Goal: Communication & Community: Ask a question

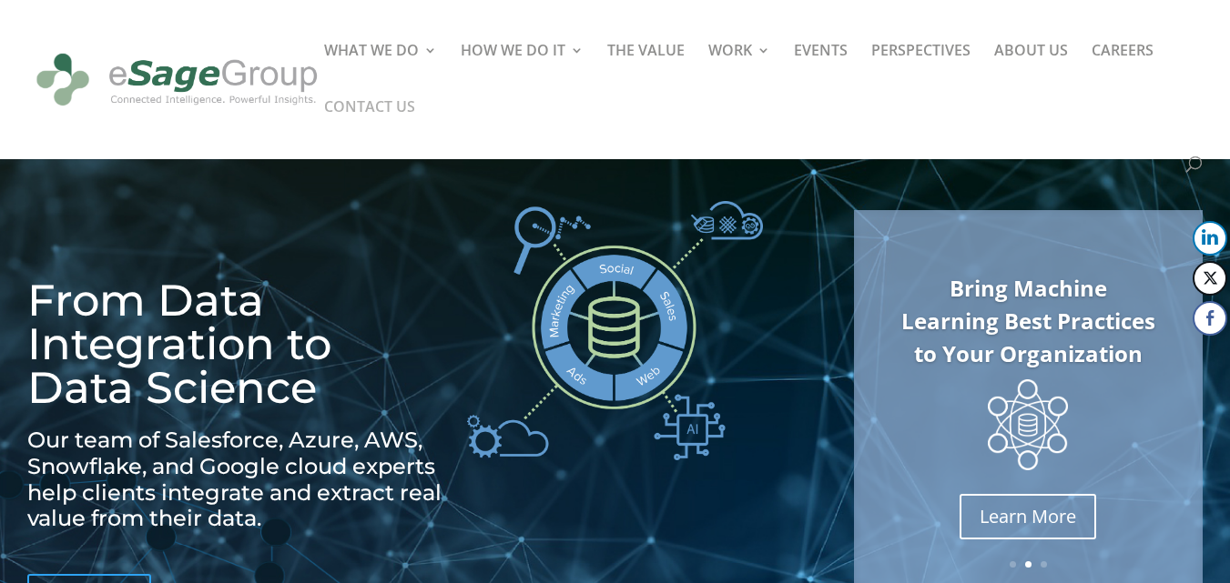
click at [362, 103] on link "CONTACT US" at bounding box center [369, 128] width 91 height 56
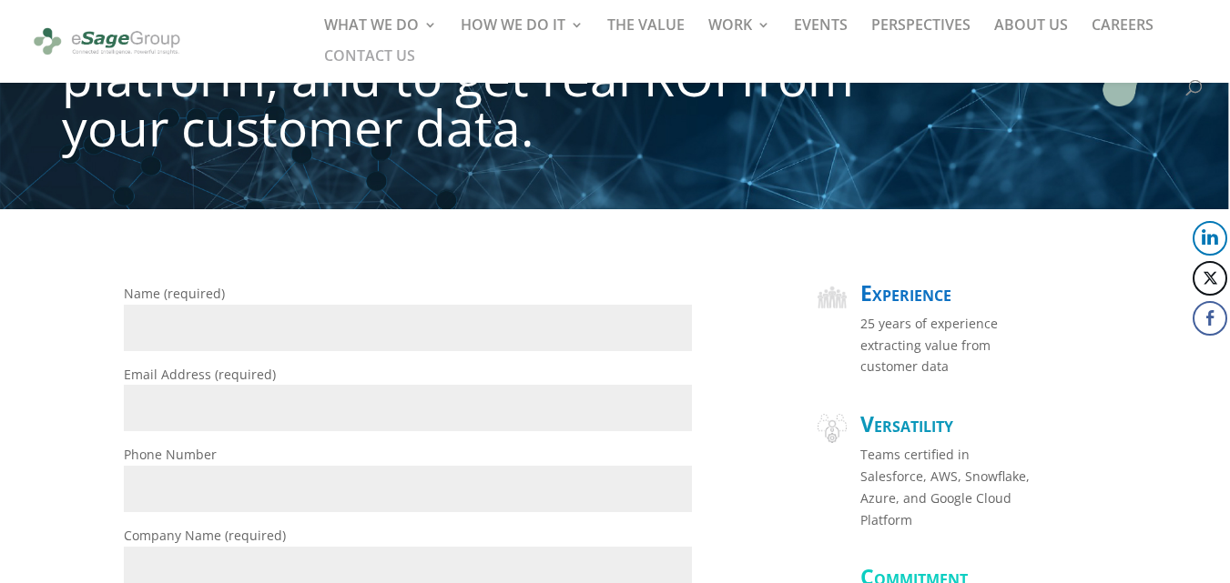
scroll to position [273, 0]
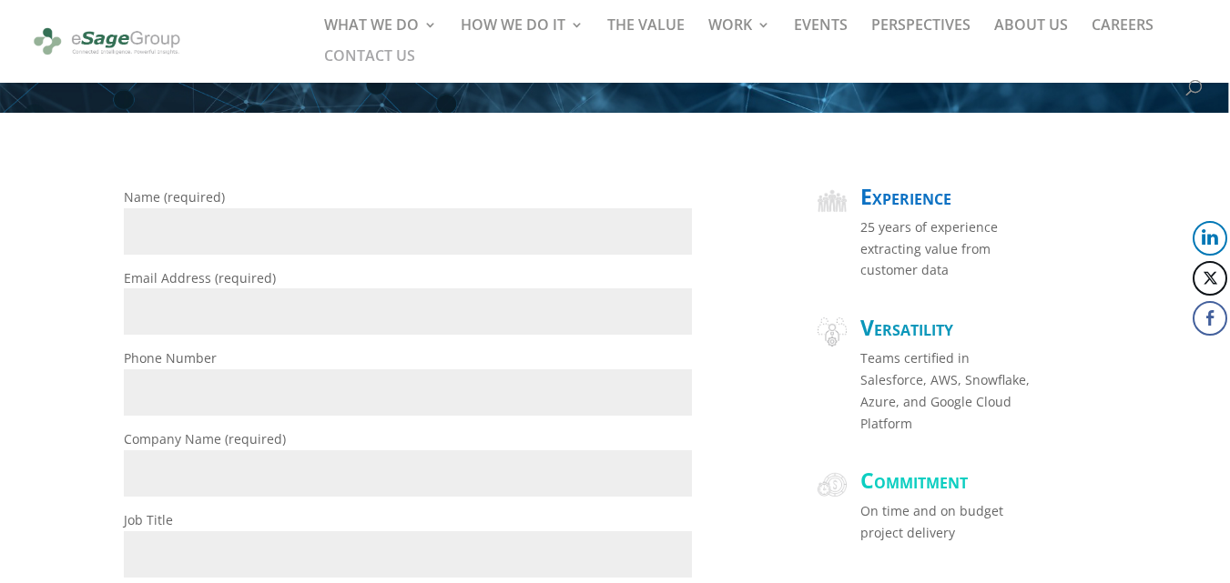
click at [256, 247] on input "Name (required)" at bounding box center [408, 231] width 568 height 46
type input "[PERSON_NAME]"
type input "[PERSON_NAME][EMAIL_ADDRESS][DOMAIN_NAME]"
type input "5154271358"
type input "Crosslink Marketing"
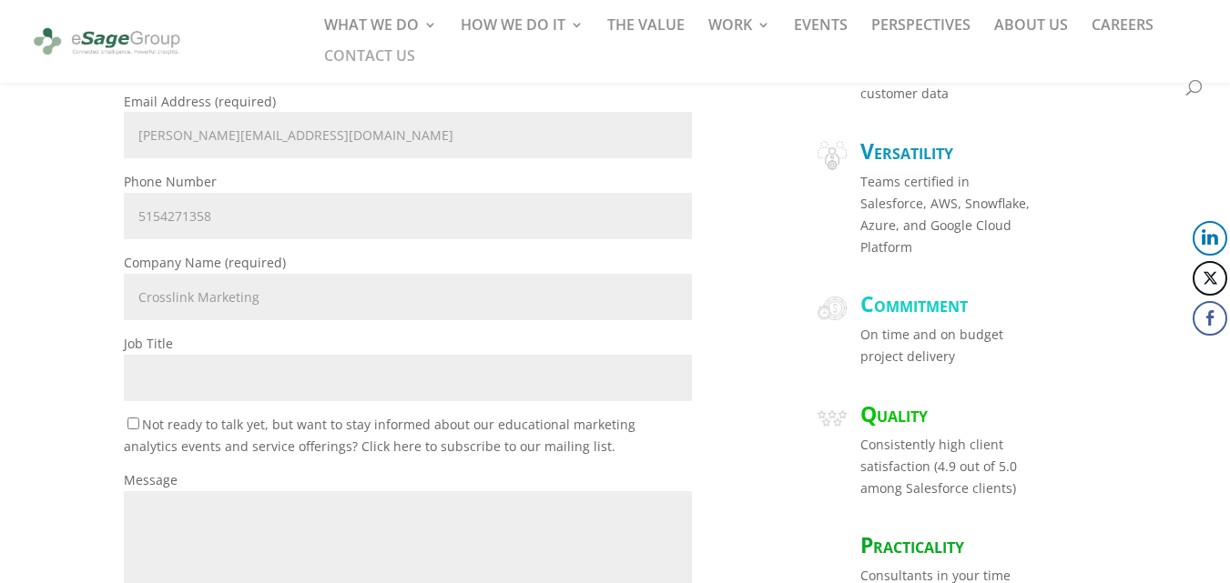
scroll to position [455, 0]
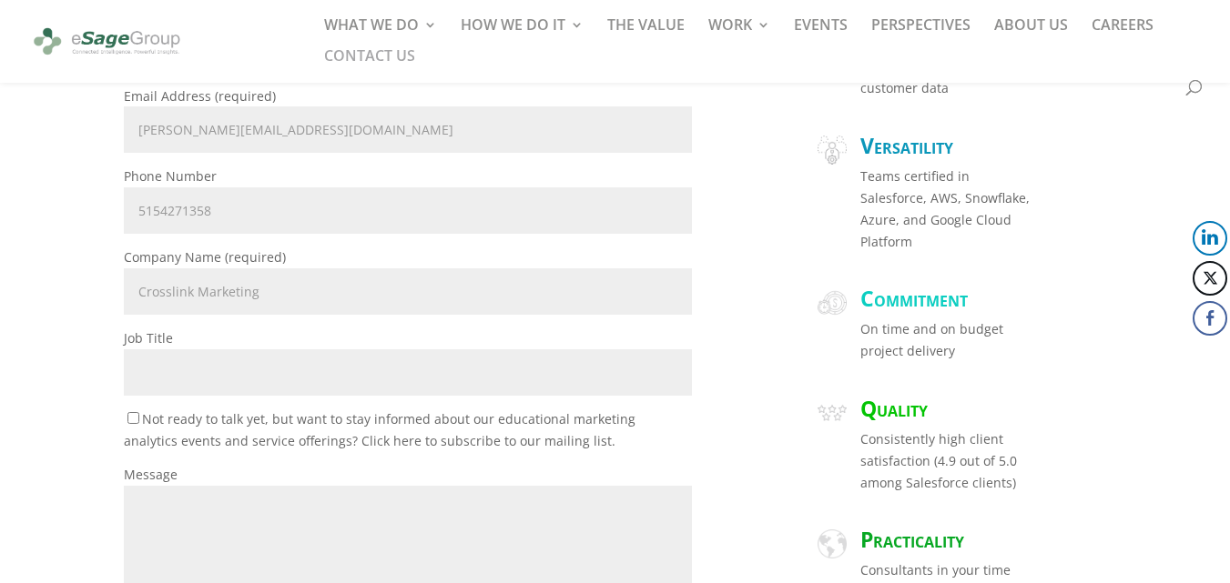
click at [192, 370] on input "Job Title" at bounding box center [408, 372] width 568 height 46
click at [271, 356] on input "Job Title" at bounding box center [408, 372] width 568 height 46
paste input "Marketing Director"
type input "Marketing Director"
click at [265, 328] on p "Job Title Marketing Director" at bounding box center [408, 368] width 568 height 81
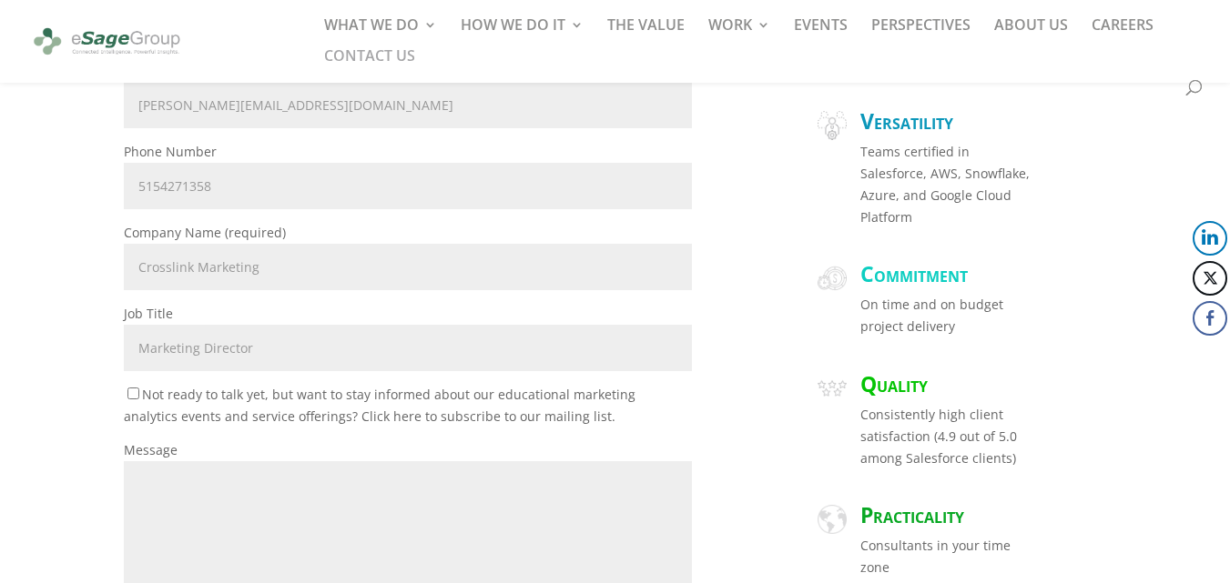
scroll to position [637, 0]
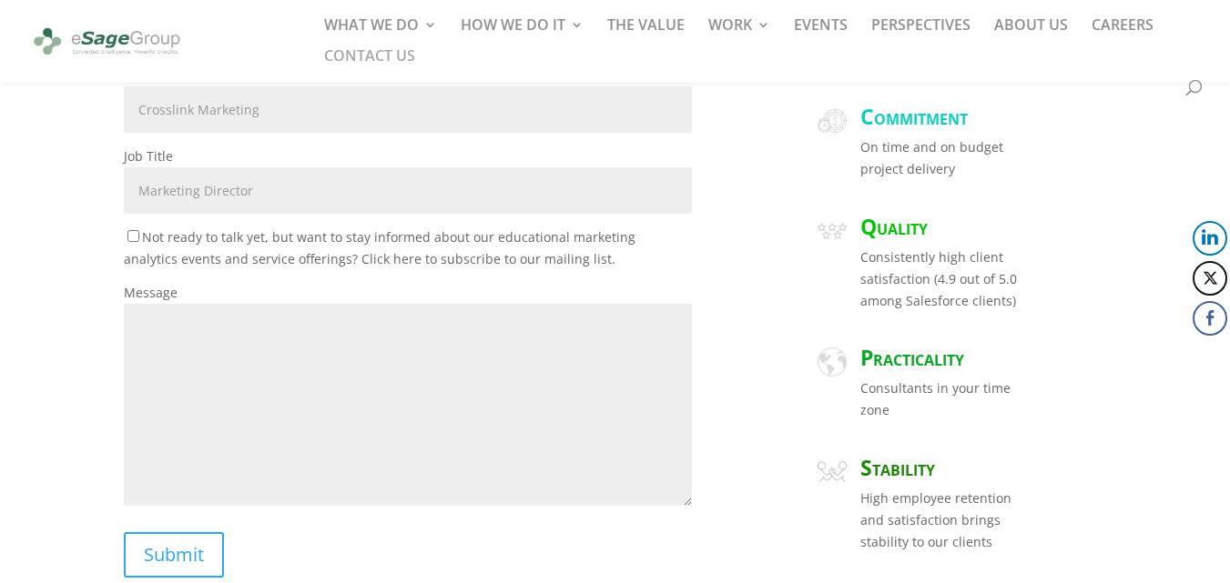
click at [190, 309] on textarea "Message" at bounding box center [408, 405] width 568 height 202
drag, startPoint x: 331, startPoint y: 402, endPoint x: 201, endPoint y: 275, distance: 182.1
click at [324, 402] on textarea "Message" at bounding box center [408, 405] width 568 height 202
paste textarea "Hi, In a market where customer retention can make or break a brand, your loyalt…"
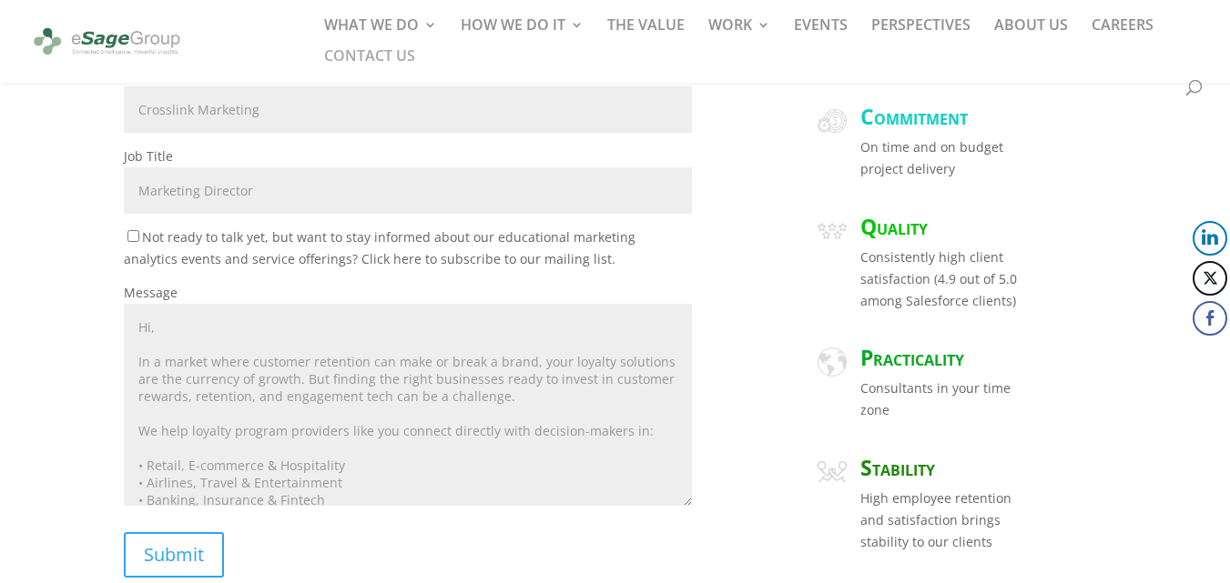
scroll to position [298, 0]
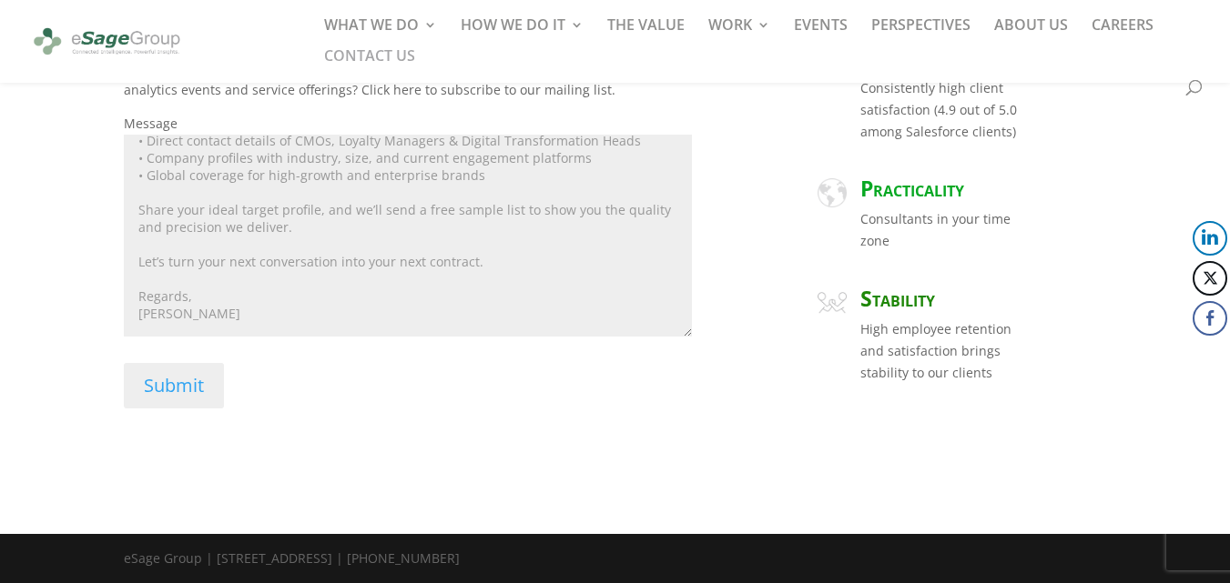
type textarea "Hi, In a market where customer retention can make or break a brand, your loyalt…"
click at [177, 394] on input "Submit" at bounding box center [174, 386] width 100 height 46
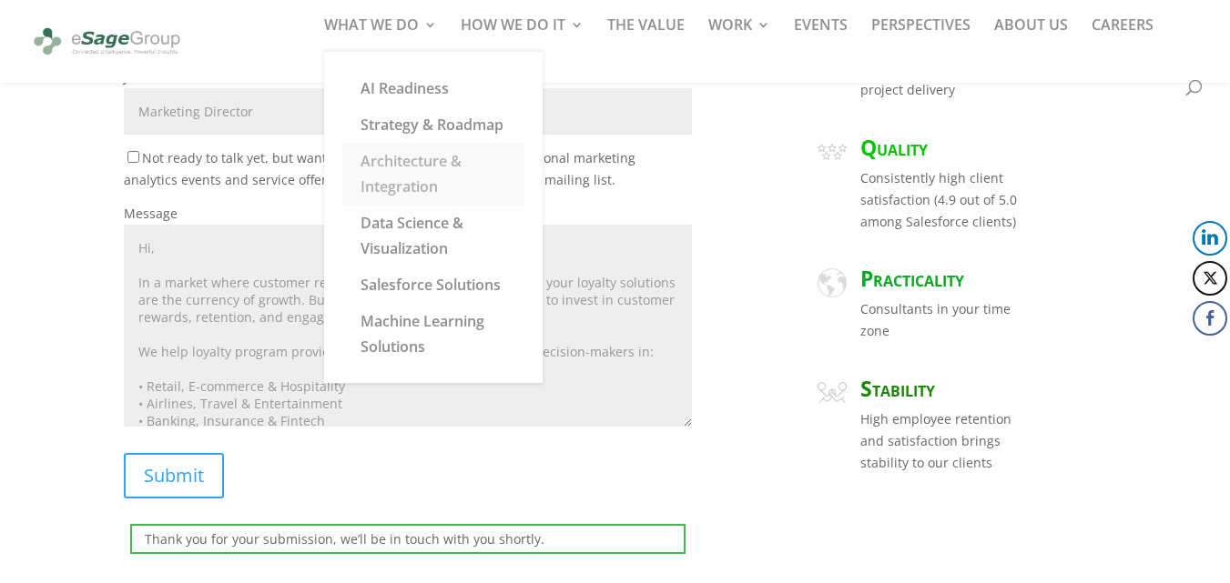
scroll to position [564, 0]
